Goal: Check status: Check status

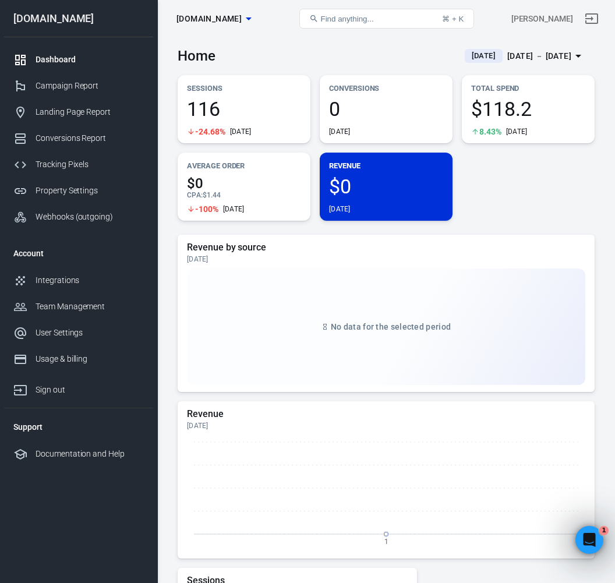
click at [62, 65] on div "Dashboard" at bounding box center [90, 60] width 108 height 12
click at [252, 19] on icon "button" at bounding box center [249, 19] width 14 height 14
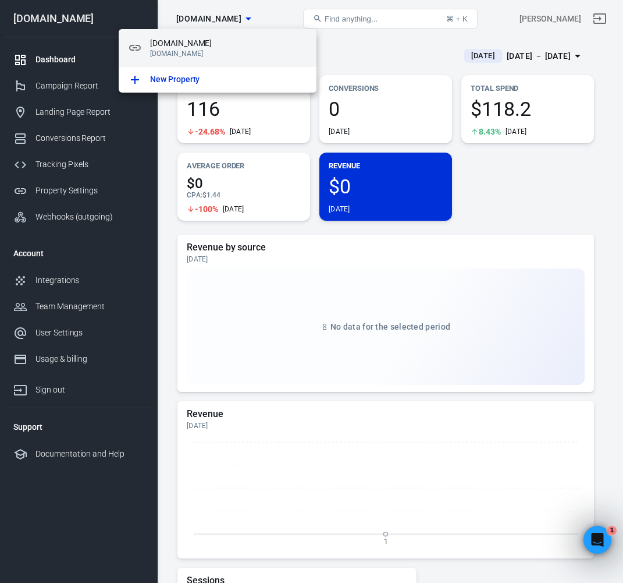
click at [157, 41] on span "[DOMAIN_NAME]" at bounding box center [228, 43] width 157 height 12
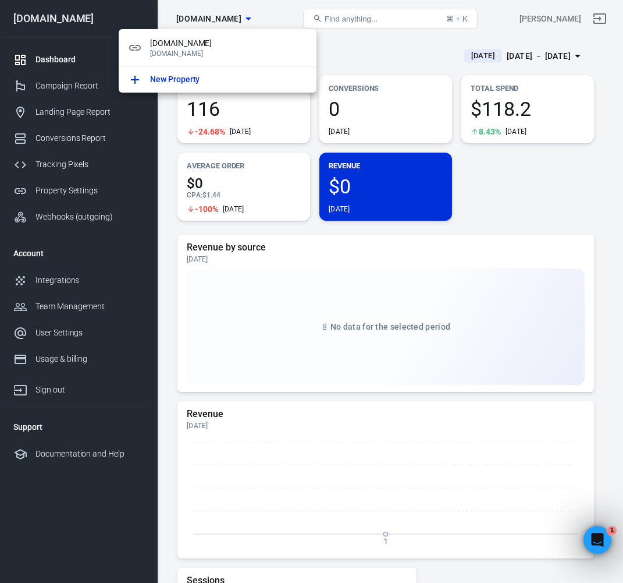
click at [70, 65] on div at bounding box center [311, 291] width 623 height 583
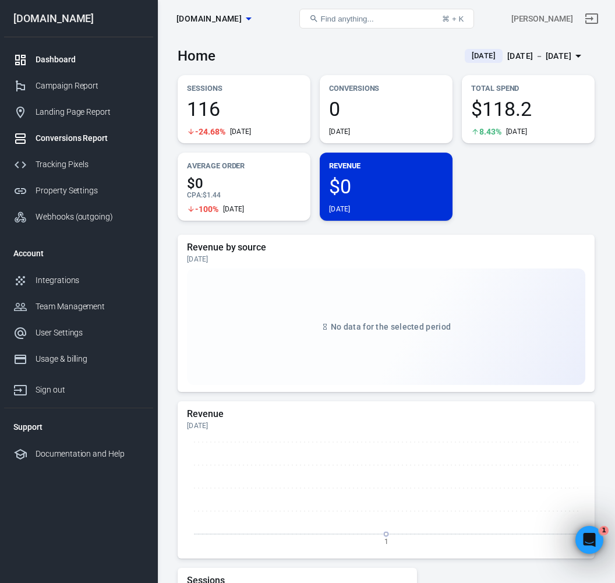
click at [80, 132] on div "Conversions Report" at bounding box center [90, 138] width 108 height 12
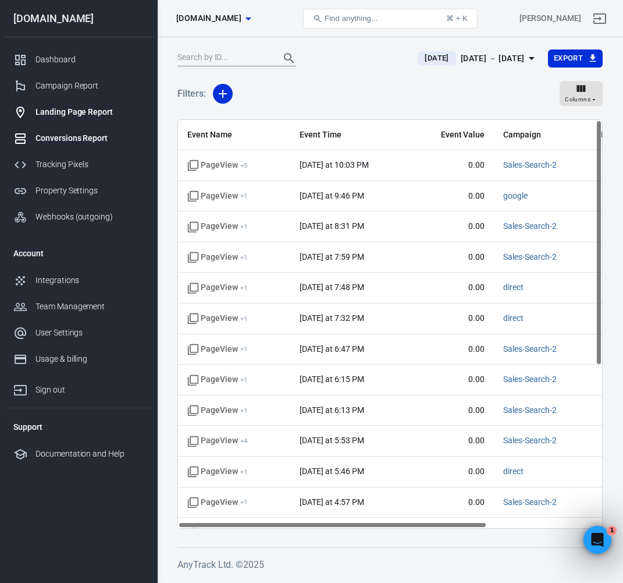
click at [80, 116] on div "Landing Page Report" at bounding box center [90, 112] width 108 height 12
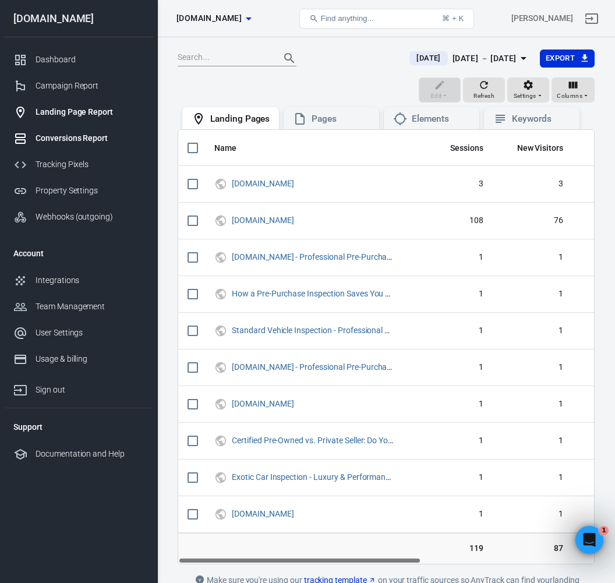
click at [83, 144] on div "Conversions Report" at bounding box center [90, 138] width 108 height 12
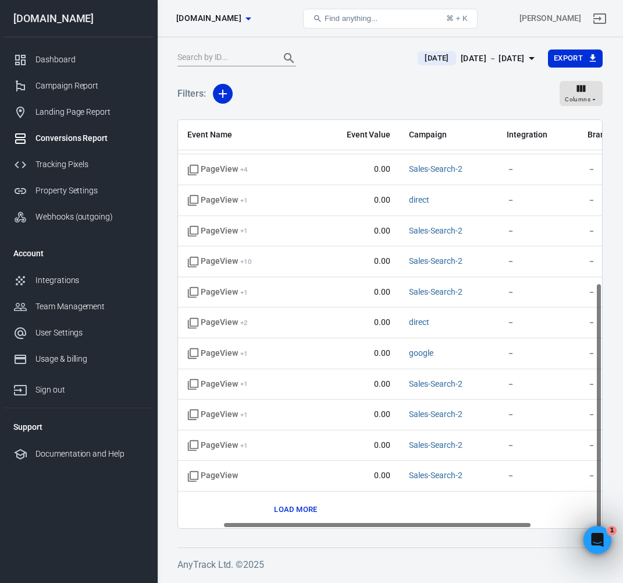
scroll to position [271, 0]
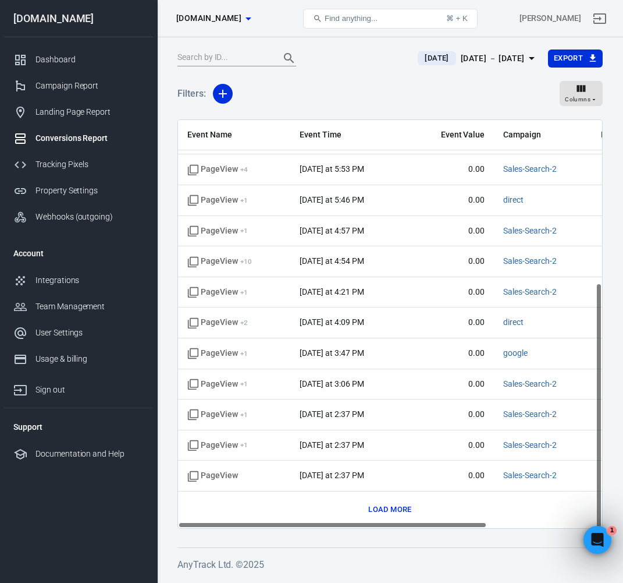
click at [389, 506] on button "Load more" at bounding box center [389, 510] width 49 height 18
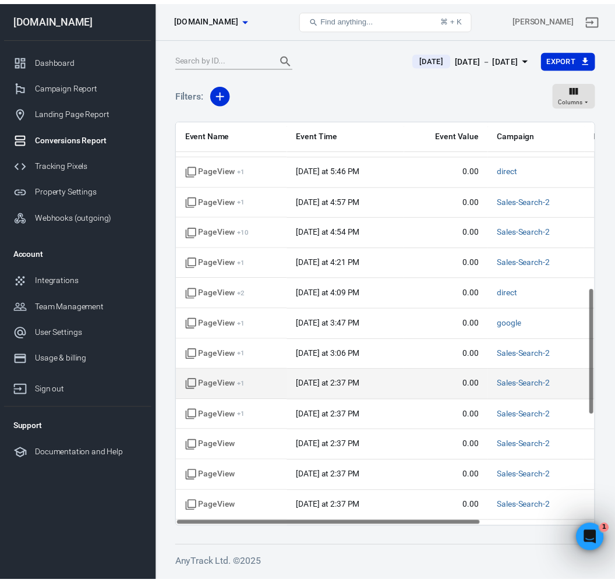
scroll to position [0, 0]
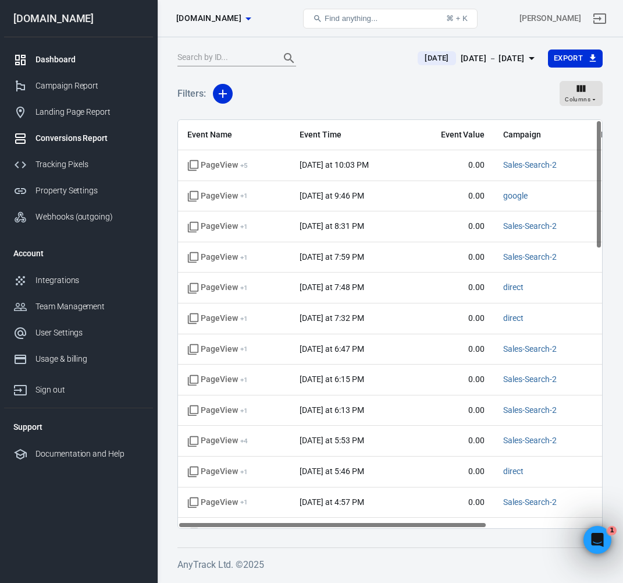
click at [62, 61] on div "Dashboard" at bounding box center [90, 60] width 108 height 12
